Goal: Information Seeking & Learning: Learn about a topic

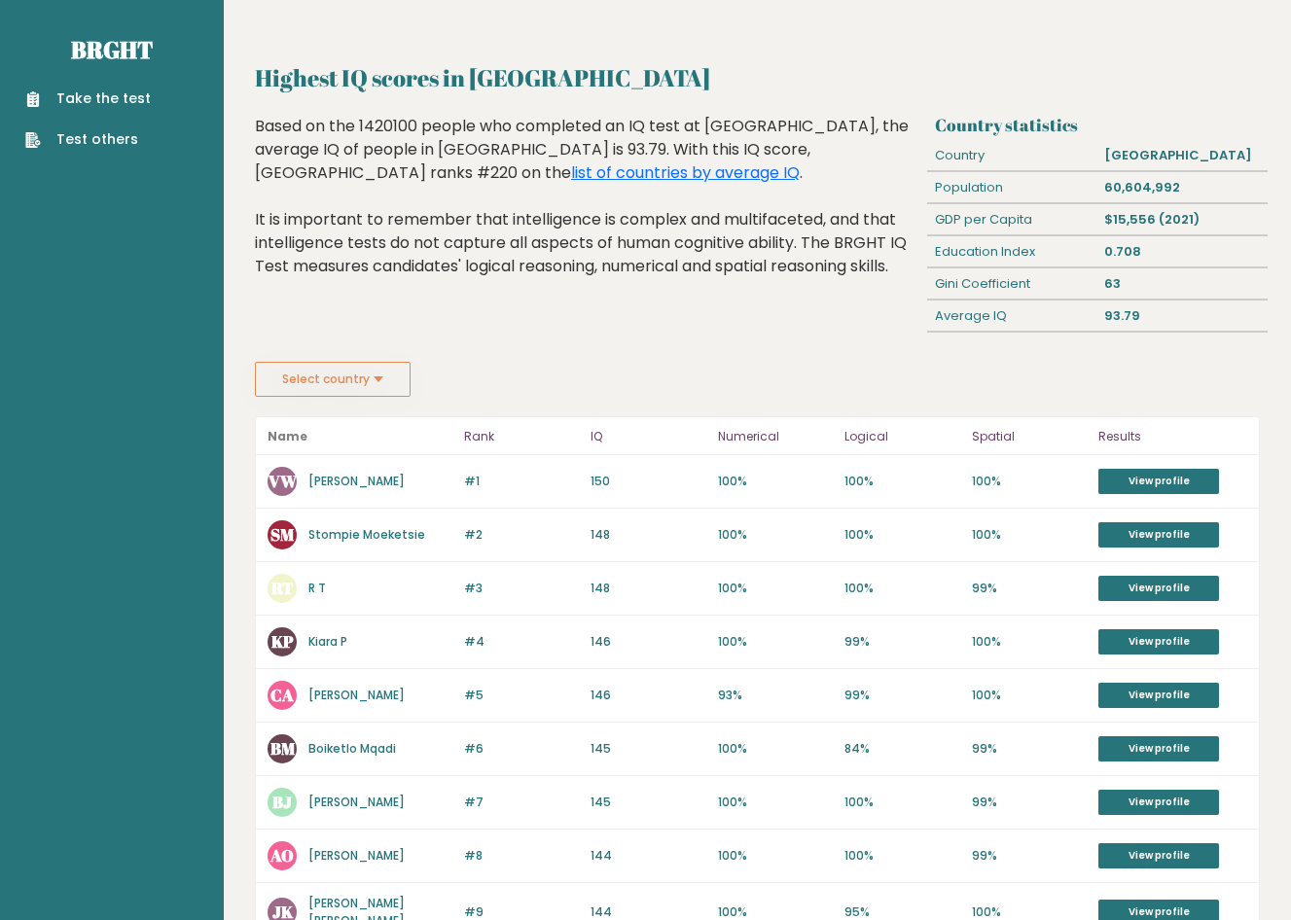
click at [367, 376] on button "Select country" at bounding box center [333, 379] width 156 height 35
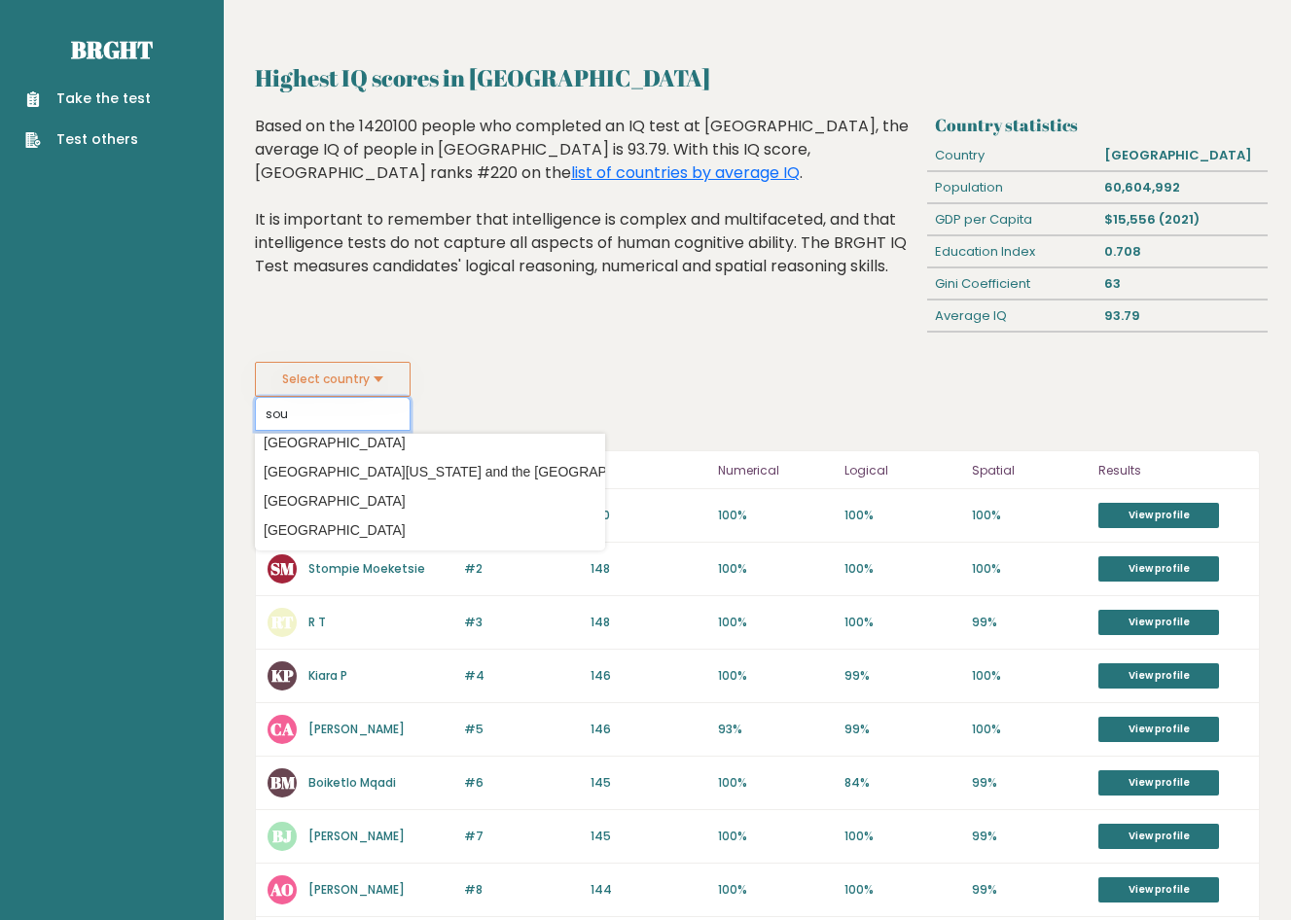
scroll to position [39, 0]
click at [340, 446] on option "South Africa" at bounding box center [430, 443] width 340 height 28
type input "South Africa"
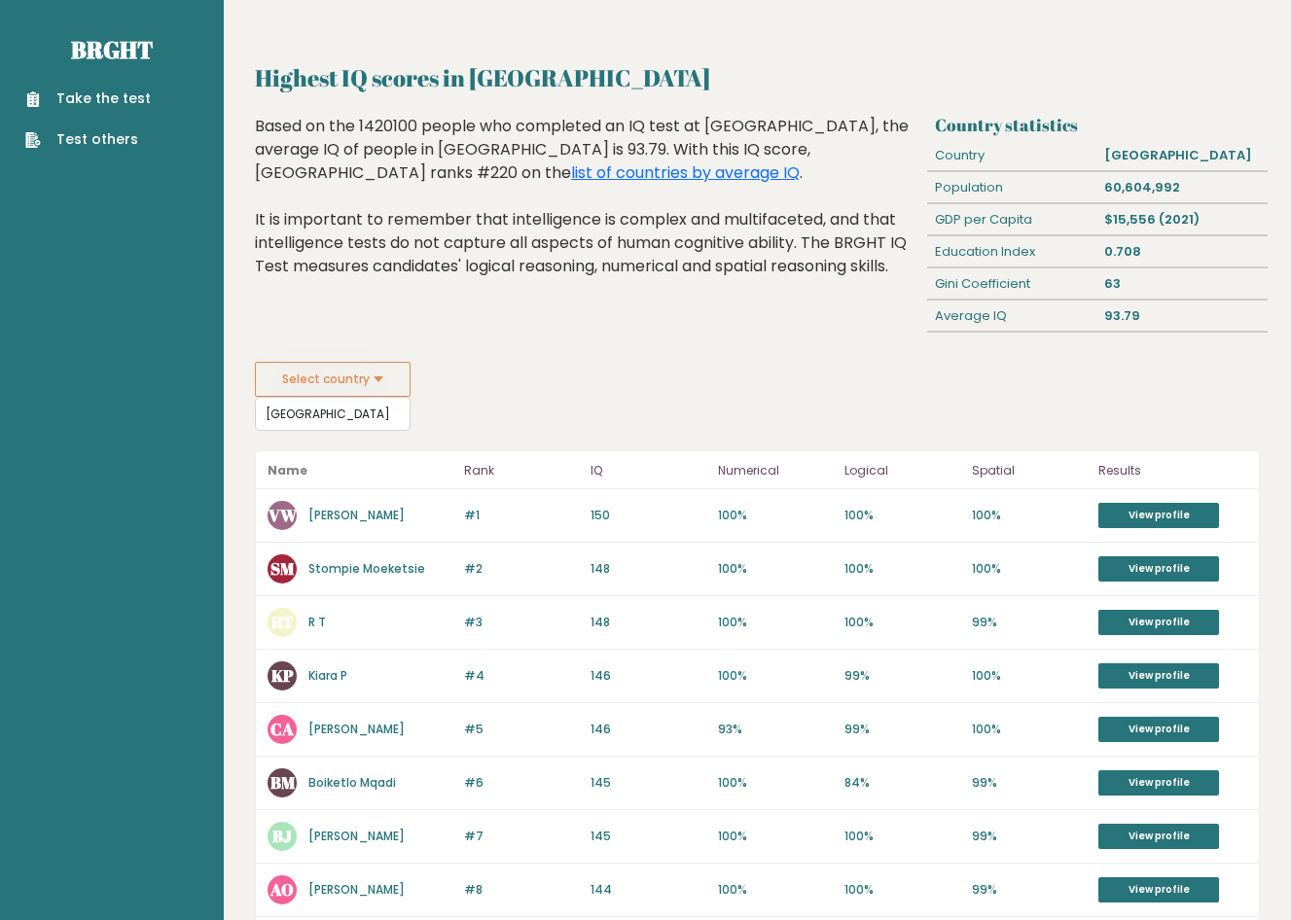
click at [448, 380] on fieldset "Select country South Africa Country Afghanistan Albania Algeria American Samoa …" at bounding box center [430, 396] width 350 height 69
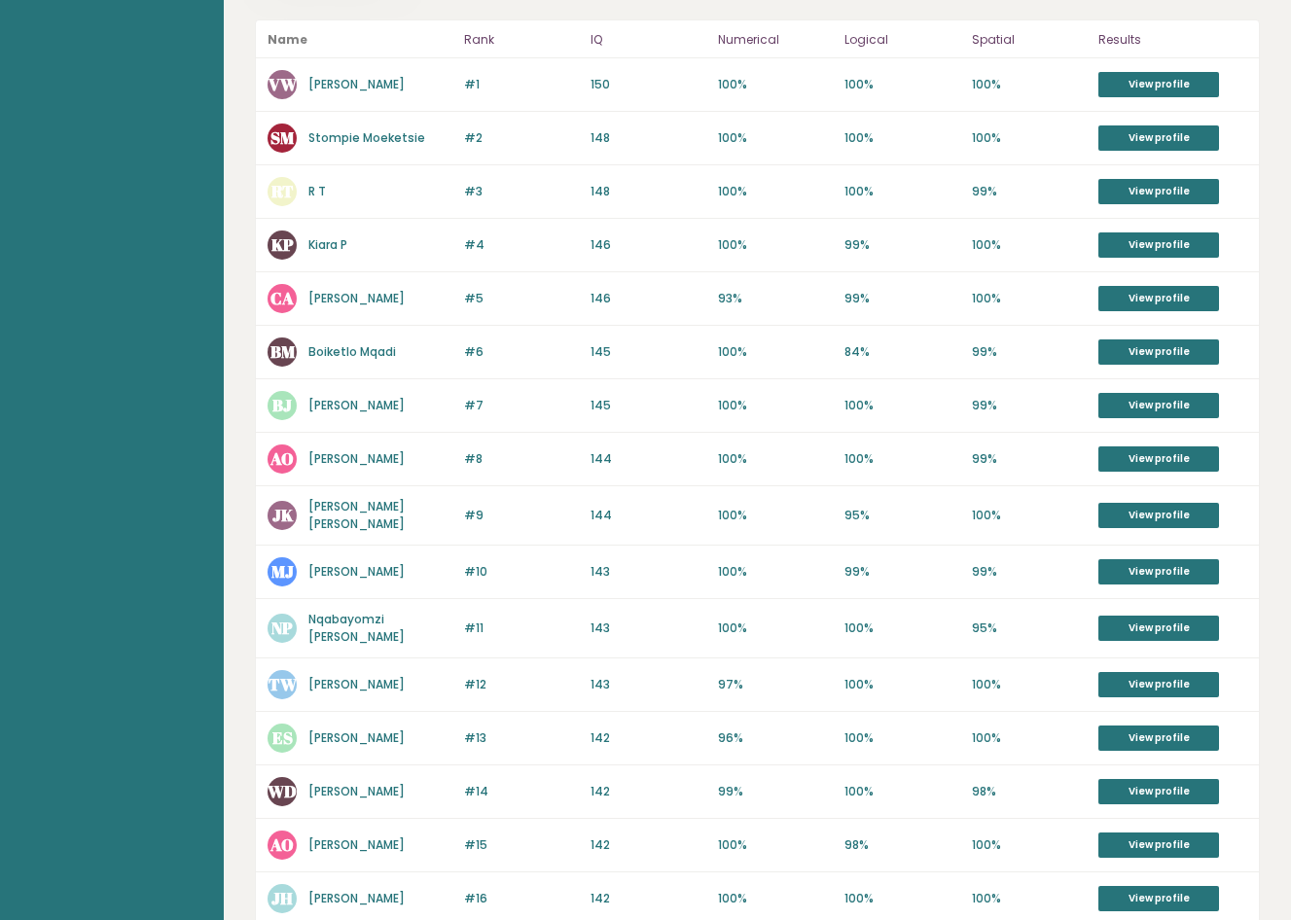
scroll to position [443, 0]
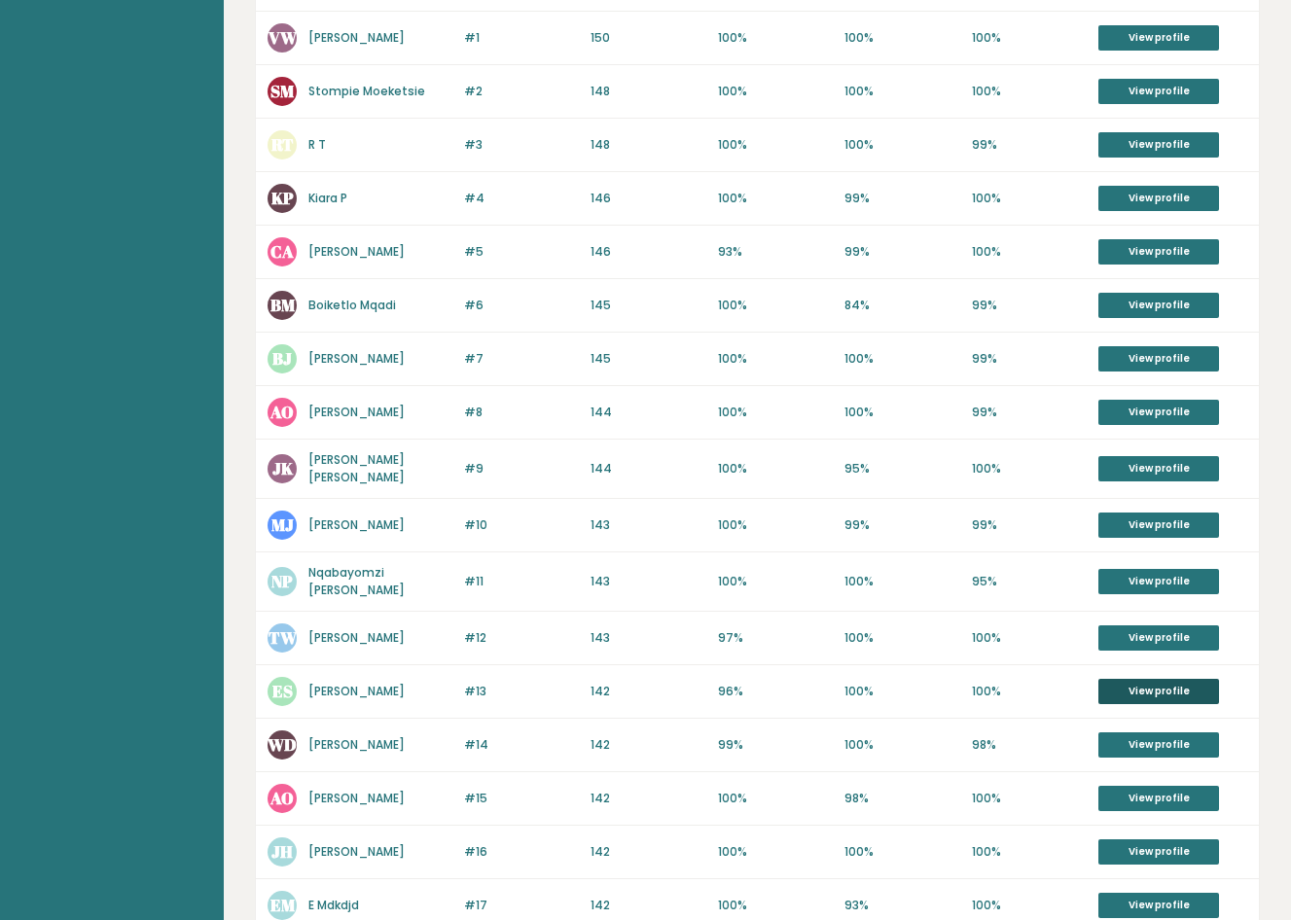
click at [1180, 686] on link "View profile" at bounding box center [1158, 691] width 121 height 25
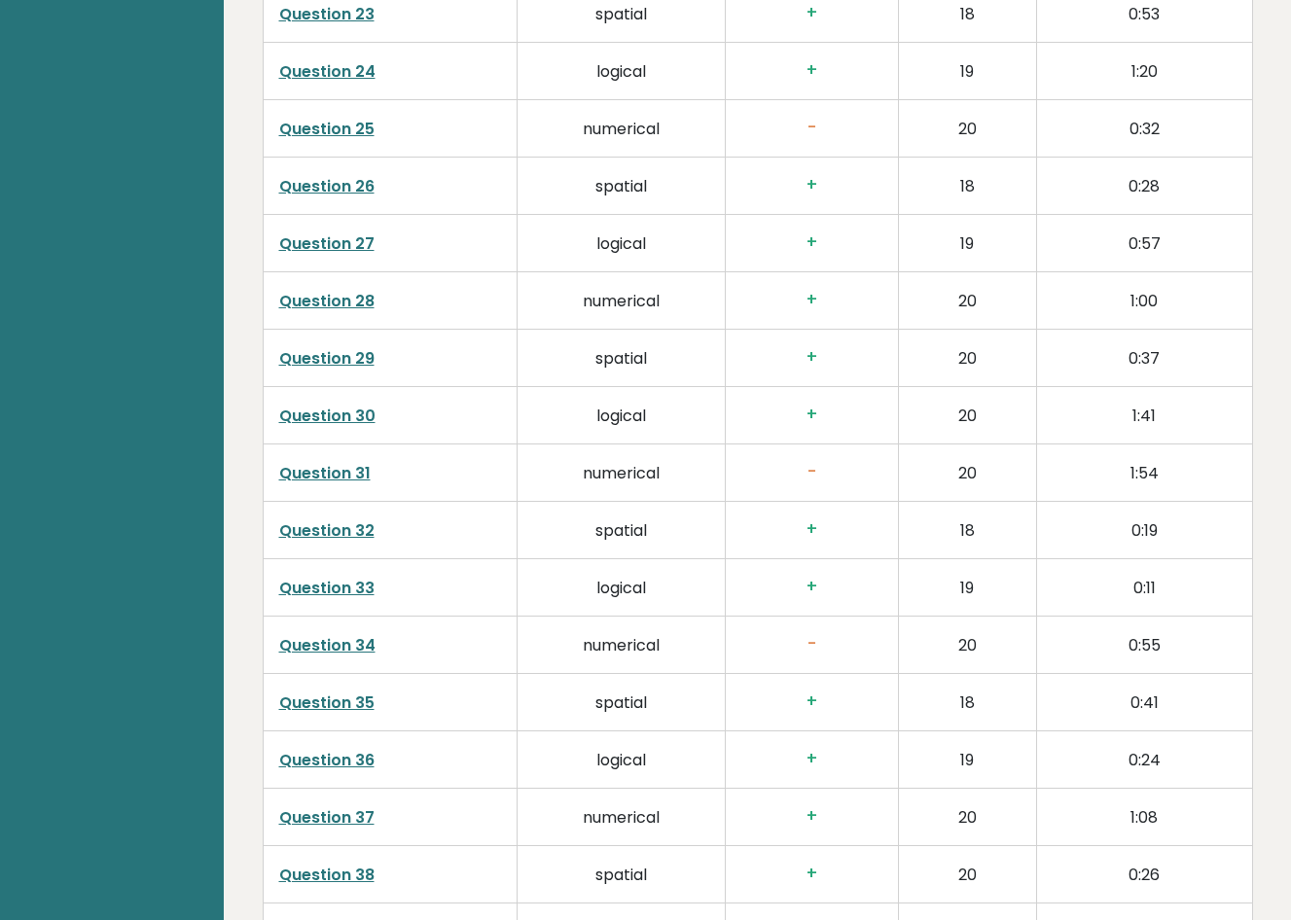
scroll to position [4085, 0]
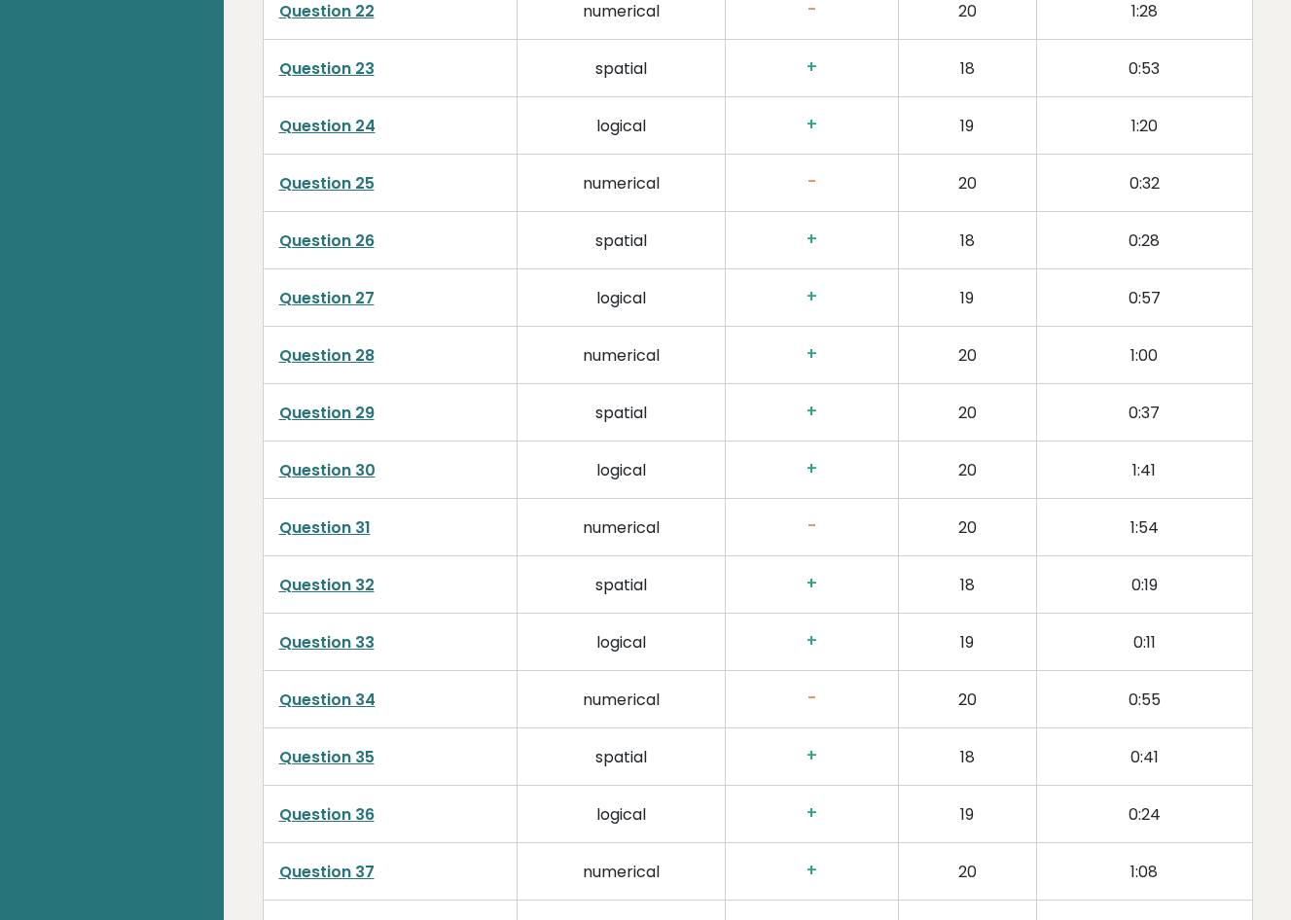
click at [344, 516] on link "Question 31" at bounding box center [324, 527] width 91 height 22
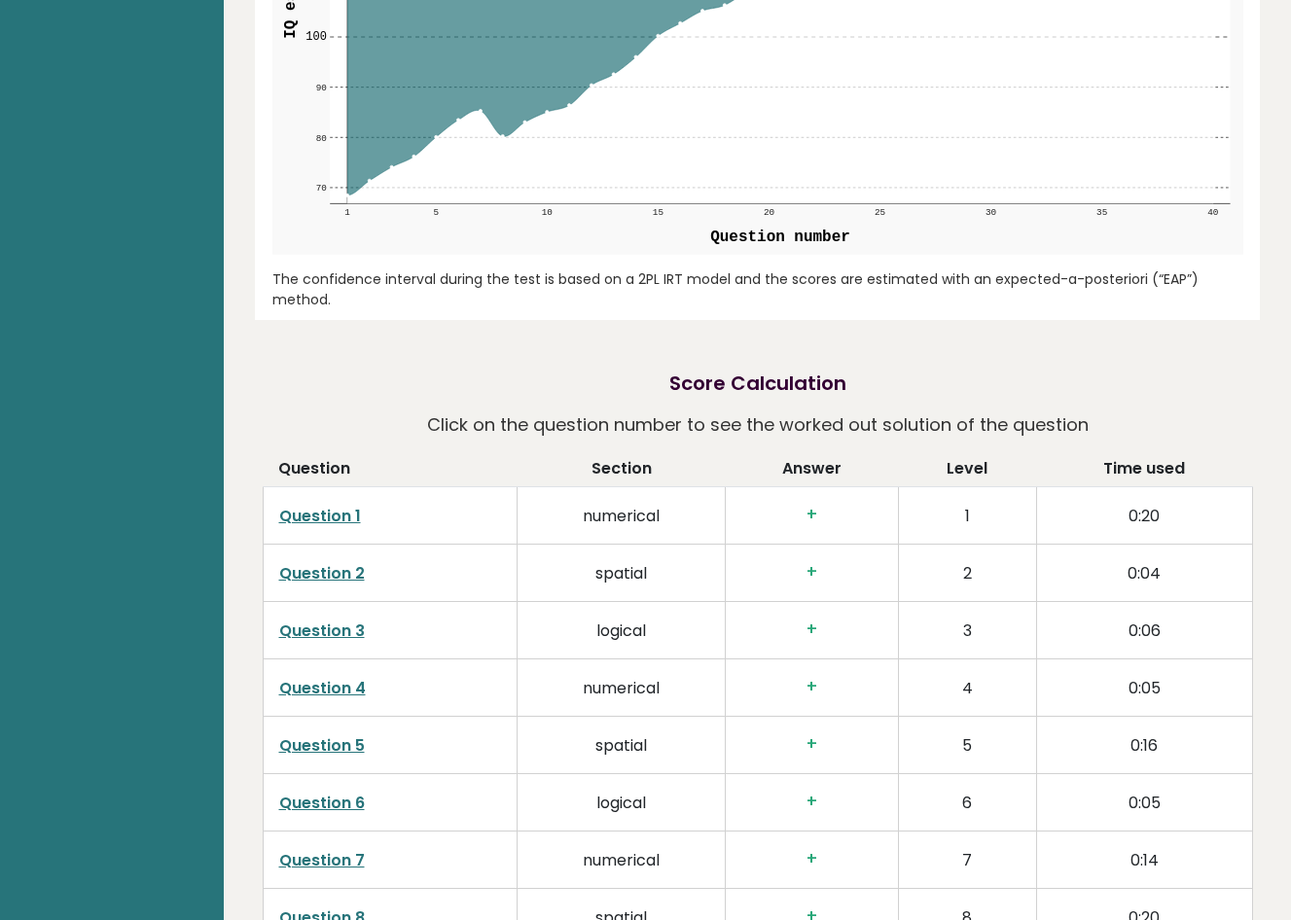
scroll to position [2334, 0]
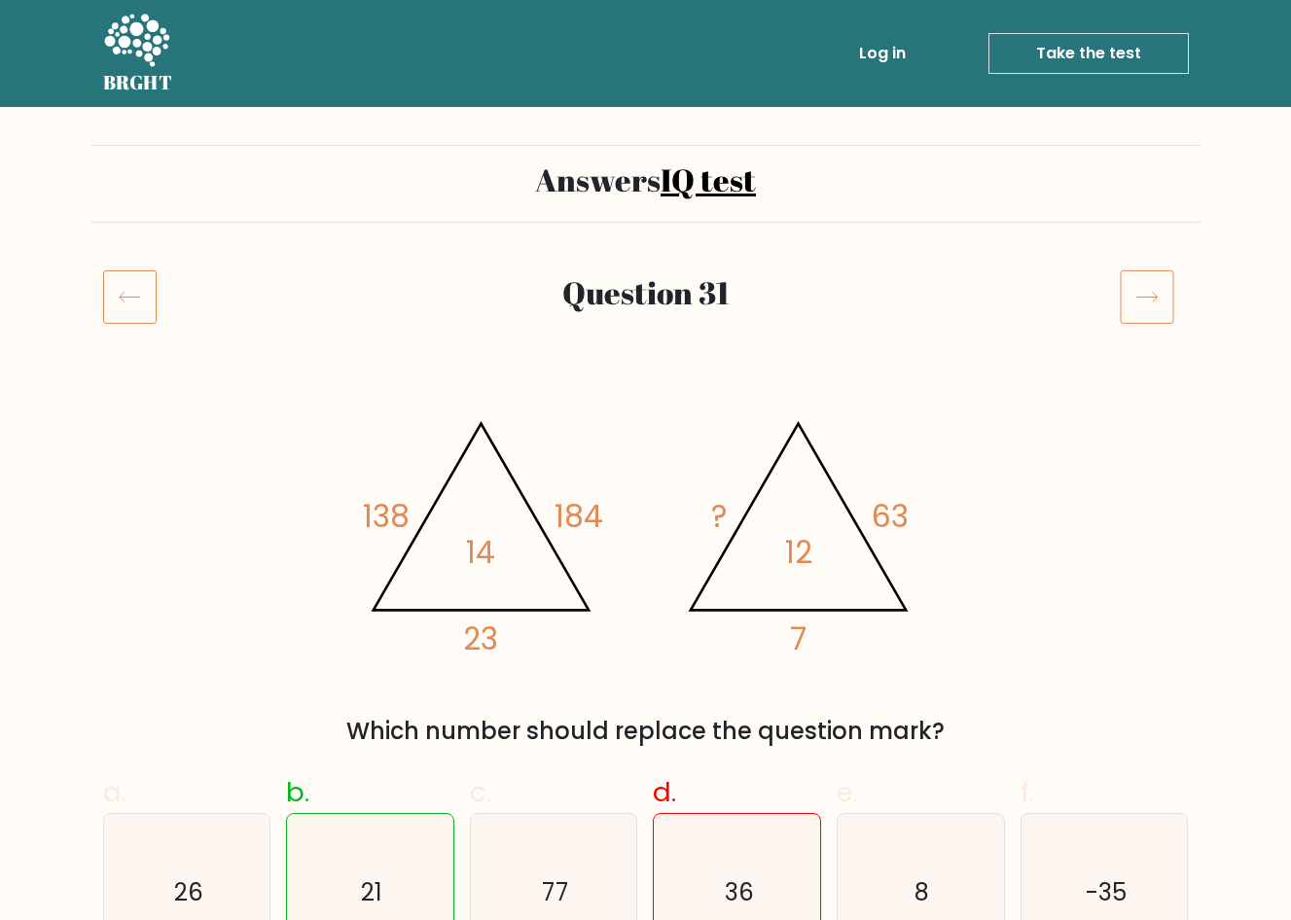
click at [133, 41] on icon at bounding box center [136, 40] width 65 height 53
click at [142, 49] on icon at bounding box center [136, 42] width 67 height 58
click at [1088, 55] on link "Take the test" at bounding box center [1088, 53] width 200 height 41
click at [1089, 59] on link "Take the test" at bounding box center [1088, 53] width 200 height 41
